Goal: Check status

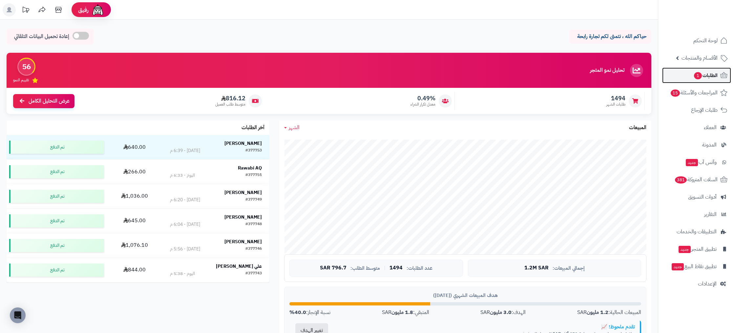
click at [710, 73] on span "الطلبات 1" at bounding box center [705, 75] width 24 height 9
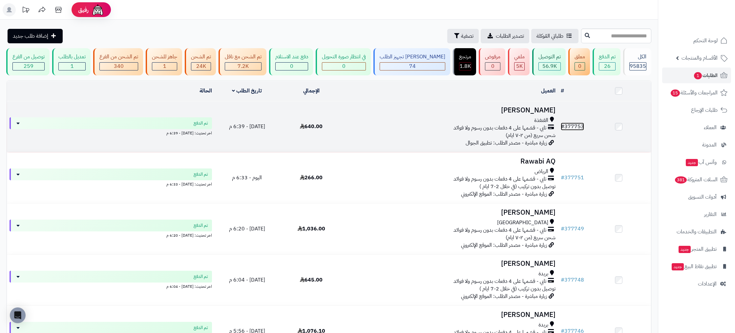
click at [574, 123] on link "# 377753" at bounding box center [572, 127] width 23 height 8
